Goal: Transaction & Acquisition: Subscribe to service/newsletter

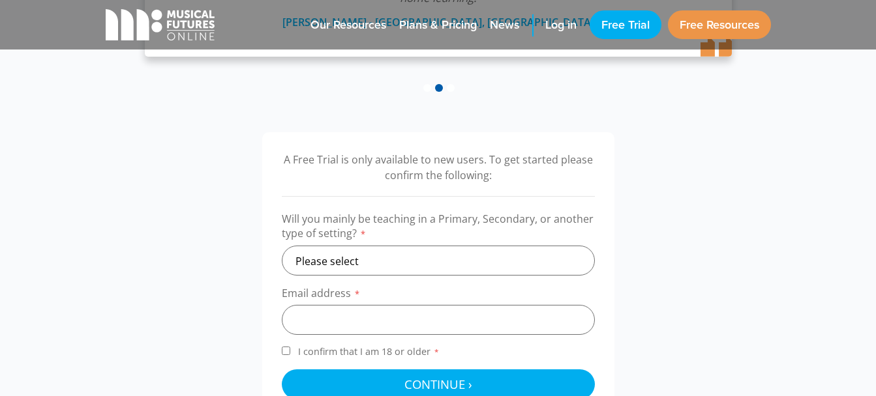
scroll to position [346, 0]
click at [373, 254] on select "Please select Primary Secondary Other" at bounding box center [438, 260] width 313 height 30
select select "secondary"
click at [282, 245] on select "Please select Primary Secondary Other" at bounding box center [438, 260] width 313 height 30
click at [336, 323] on input "email" at bounding box center [438, 319] width 313 height 30
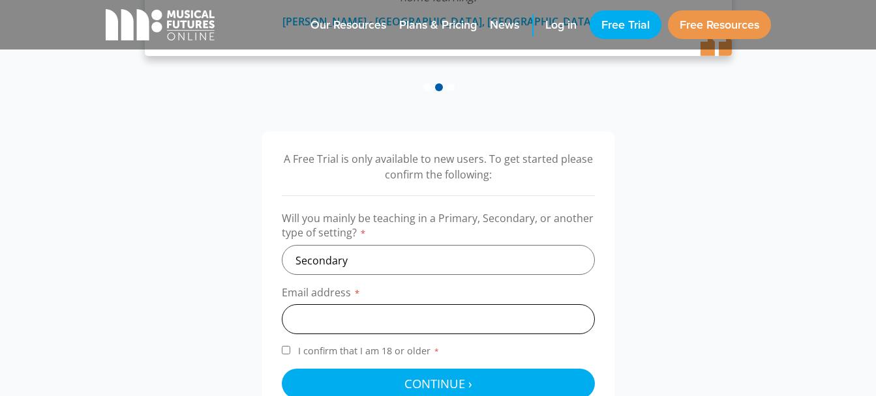
type input "philippa.mulgrew@rca.e-act.org.uk"
click at [286, 352] on input "I confirm that I am 18 or older *" at bounding box center [286, 350] width 8 height 8
checkbox input "true"
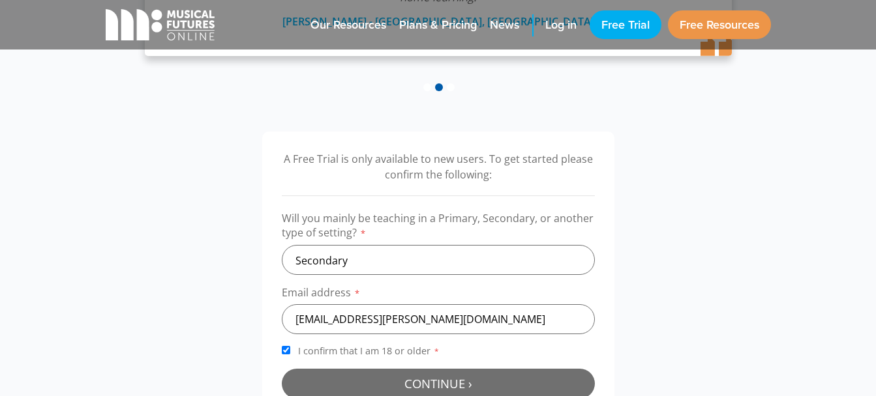
click at [316, 381] on button "Continue › Checking your details..." at bounding box center [438, 384] width 313 height 30
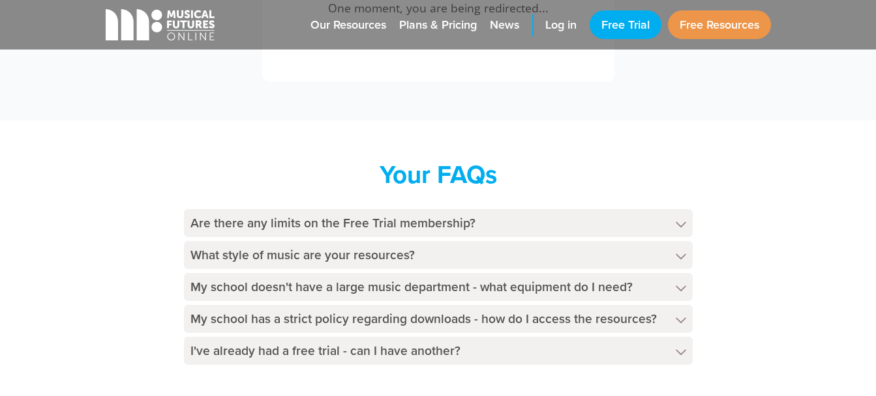
scroll to position [598, 0]
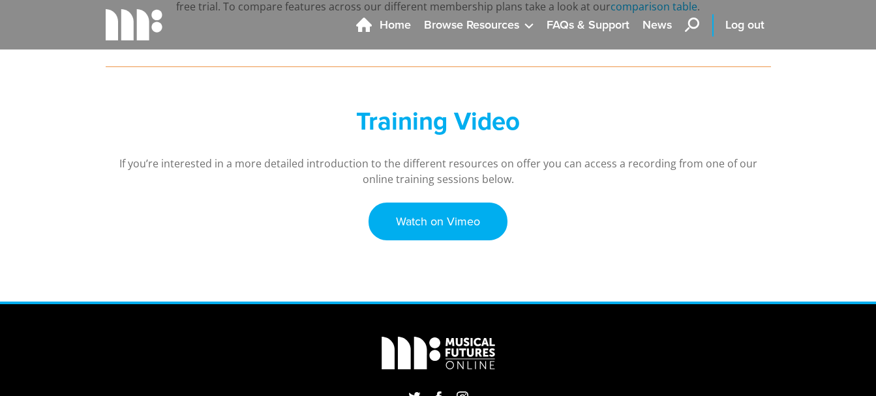
scroll to position [436, 0]
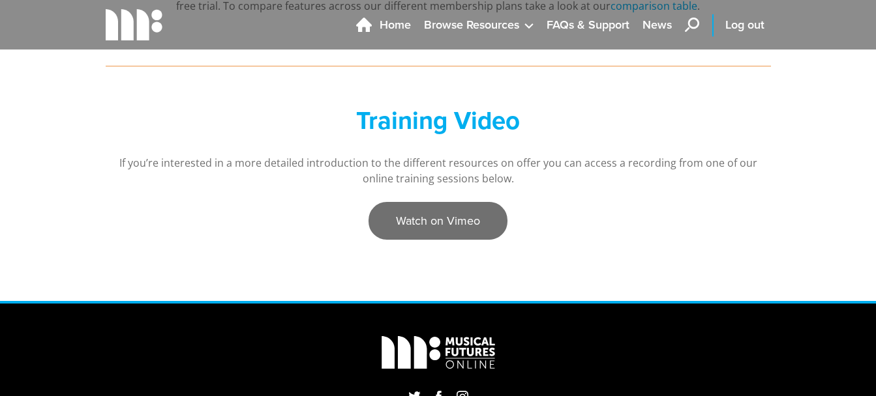
click at [477, 224] on link "Watch on Vimeo" at bounding box center [437, 221] width 139 height 38
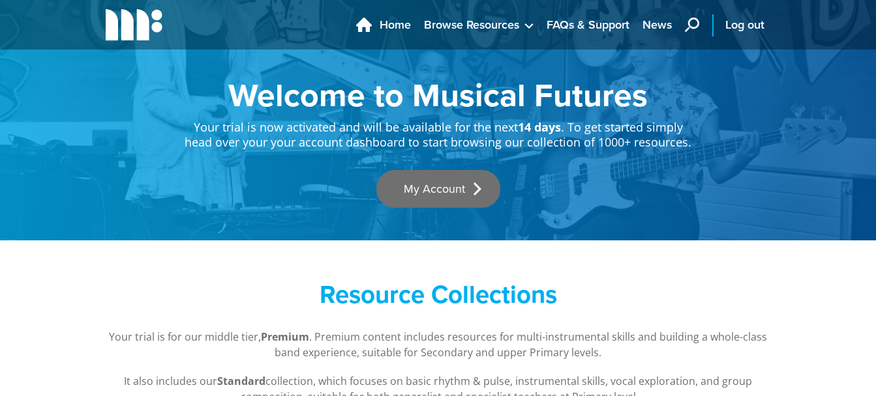
click at [419, 181] on link "My Account" at bounding box center [438, 189] width 124 height 38
